Goal: Transaction & Acquisition: Purchase product/service

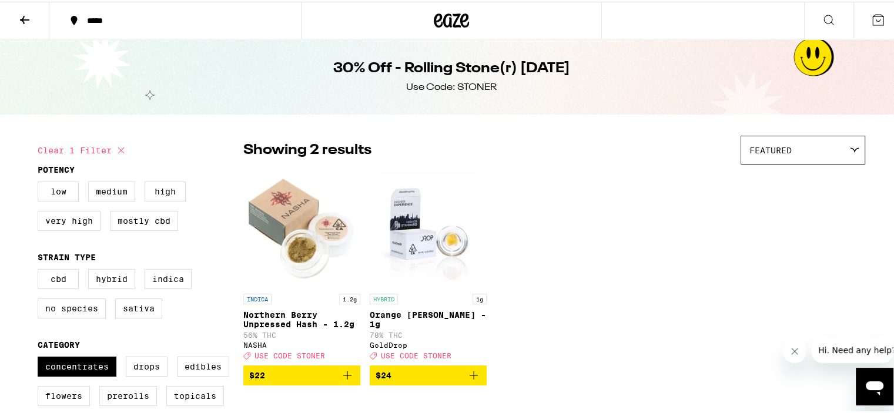
click at [443, 22] on icon at bounding box center [452, 19] width 18 height 14
